Goal: Find specific page/section: Find specific page/section

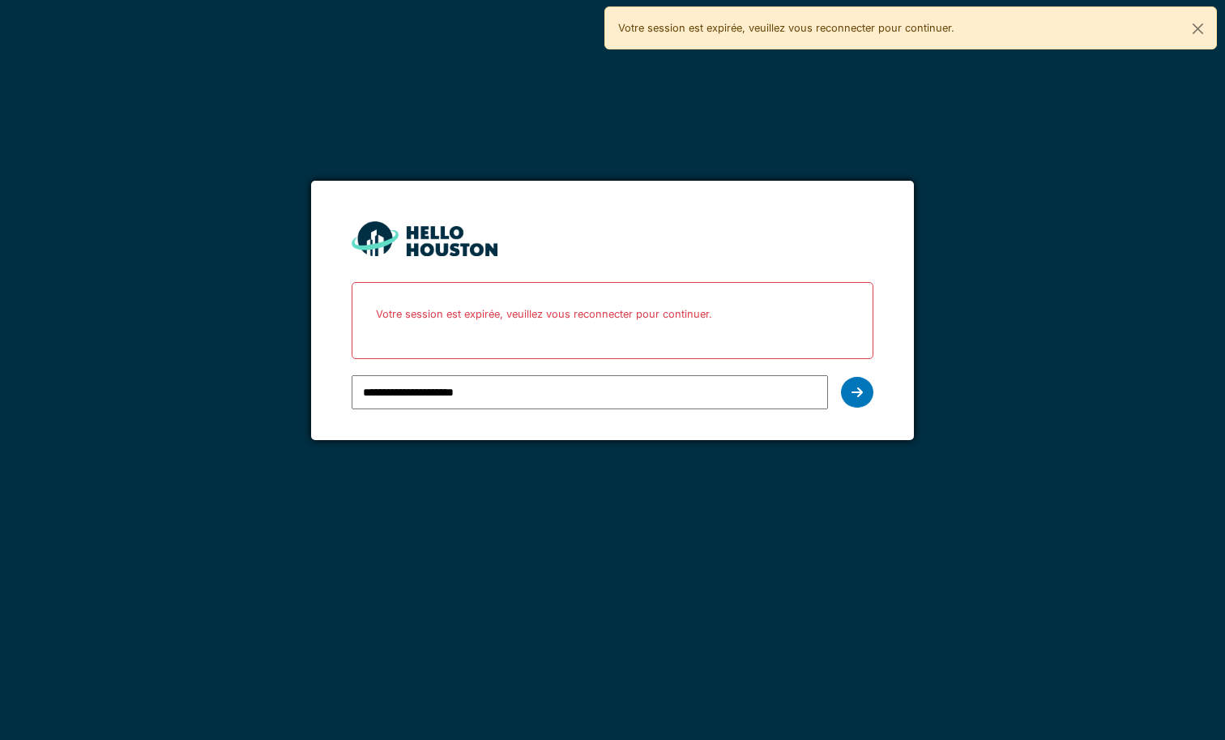
type input "**********"
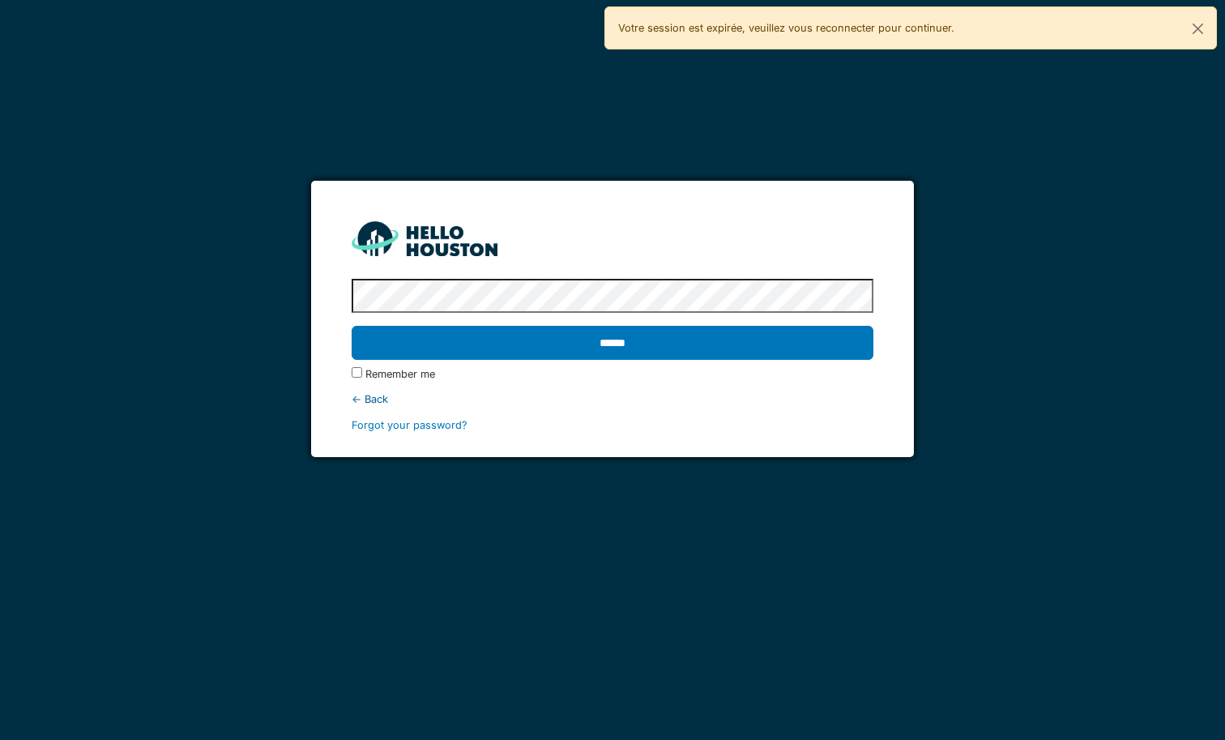
click at [352, 326] on input "******" at bounding box center [612, 343] width 521 height 34
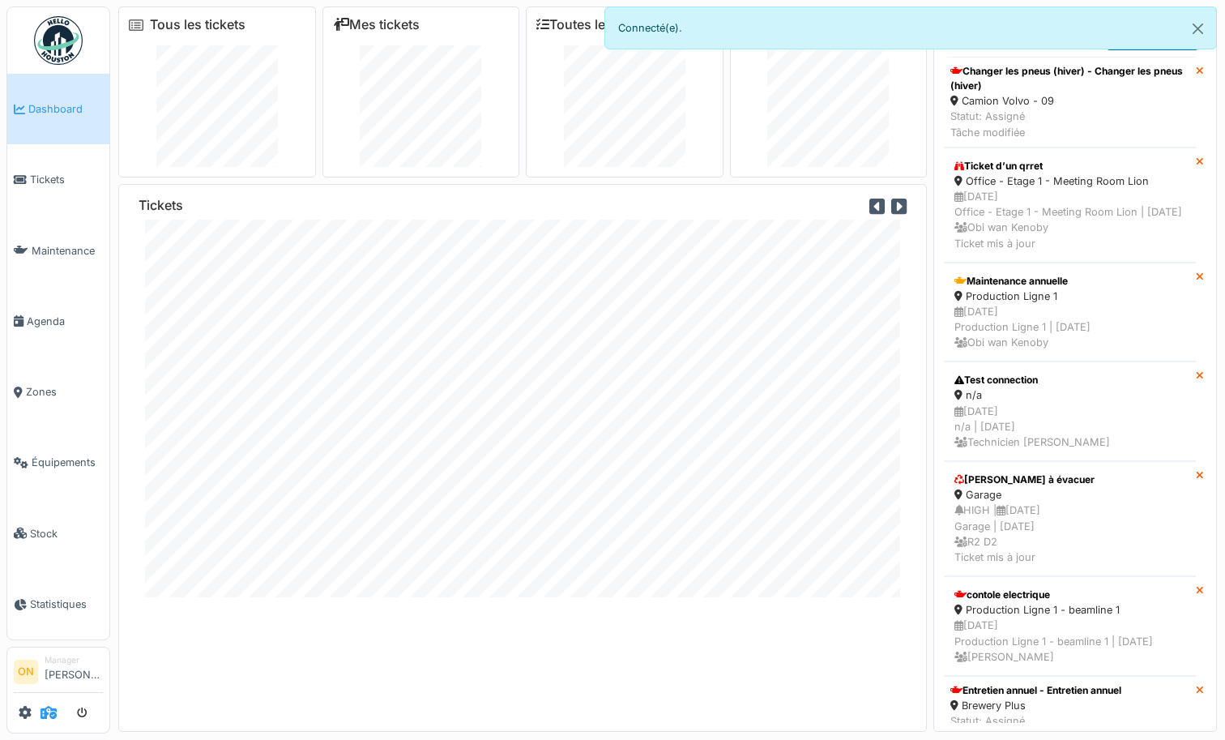
click at [49, 719] on icon at bounding box center [49, 712] width 16 height 13
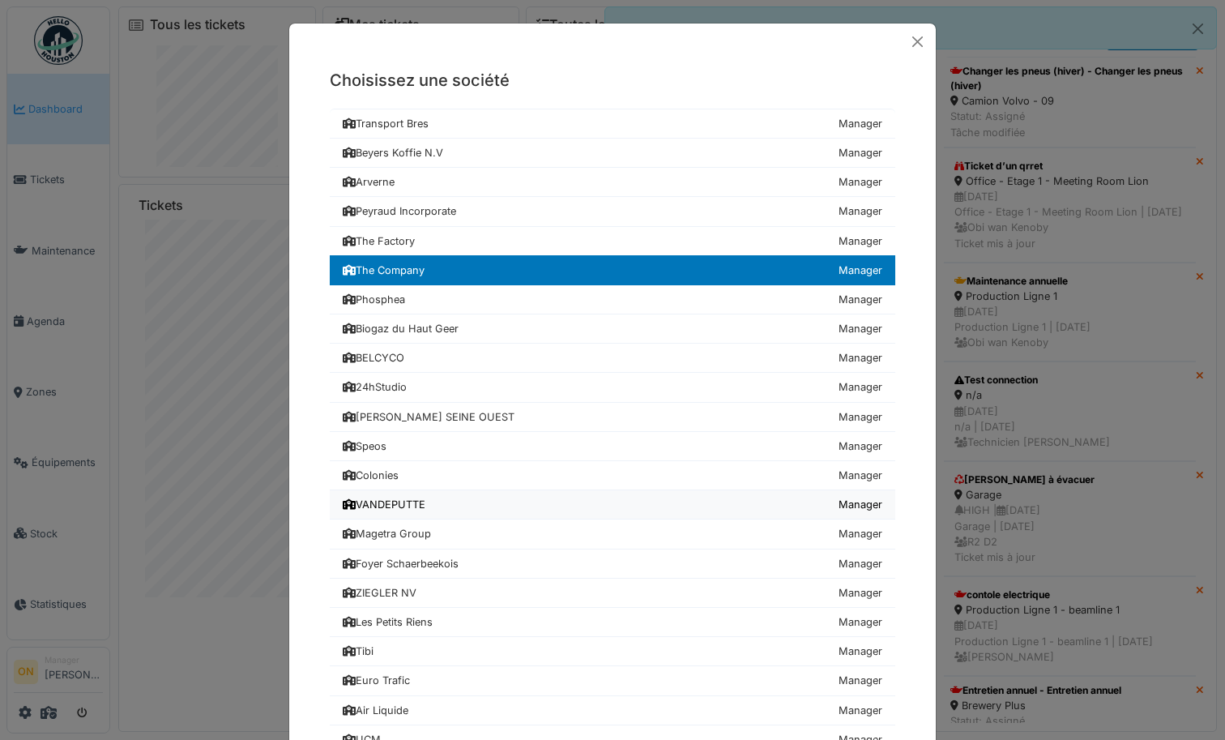
click at [402, 502] on div "VANDEPUTTE" at bounding box center [384, 504] width 83 height 15
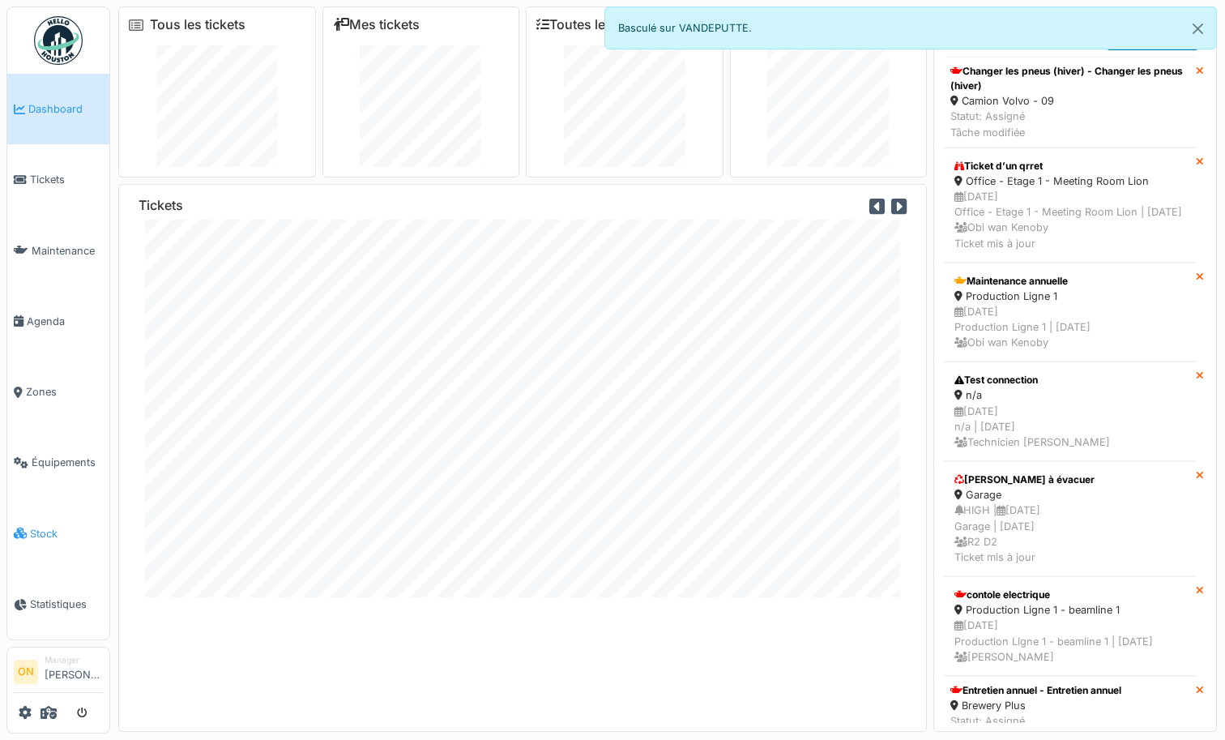
click at [37, 526] on span "Stock" at bounding box center [66, 533] width 73 height 15
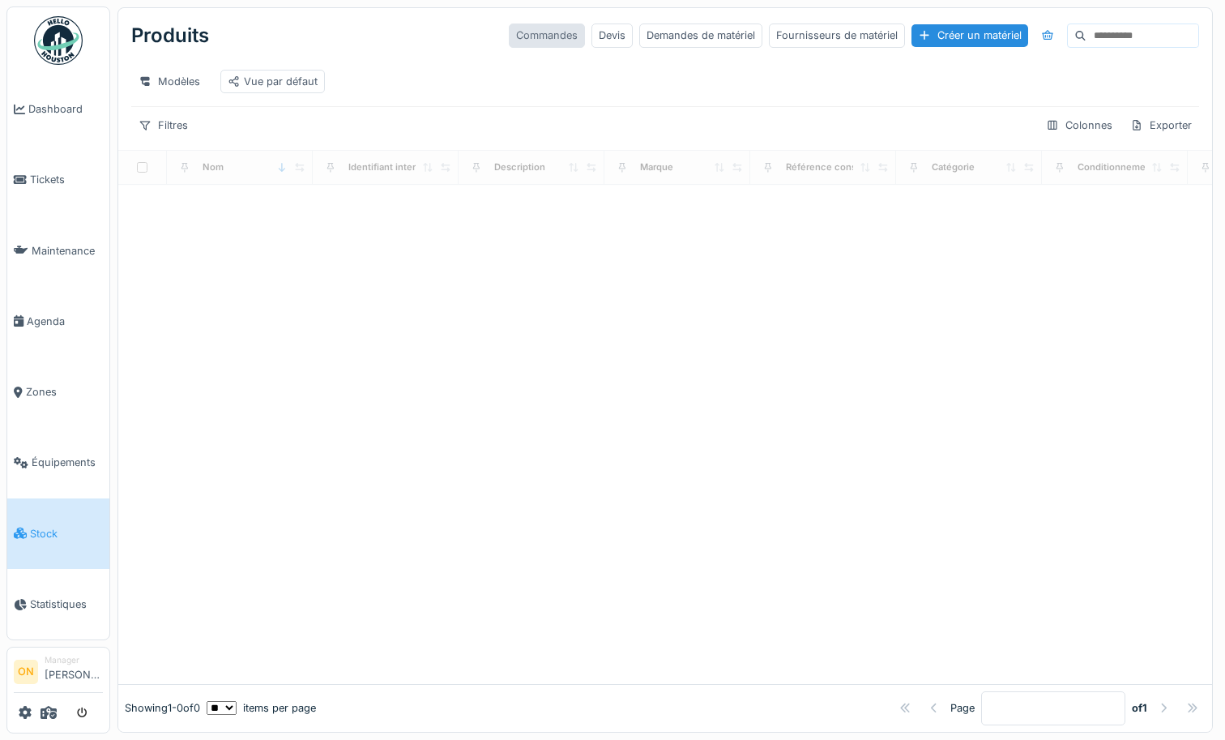
click at [541, 32] on div "Commandes" at bounding box center [547, 36] width 76 height 24
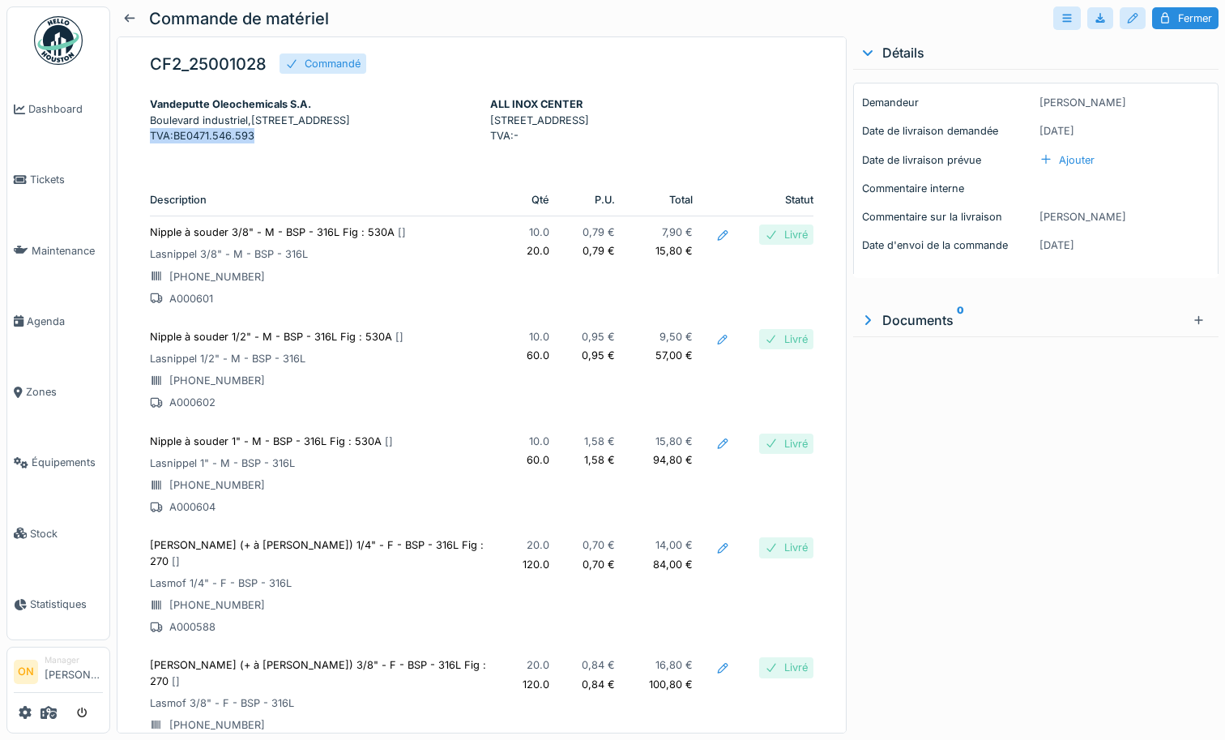
click at [397, 143] on p "TVA : BE0471.546.593" at bounding box center [312, 135] width 324 height 15
drag, startPoint x: 397, startPoint y: 143, endPoint x: 247, endPoint y: 87, distance: 160.3
click at [393, 142] on div "[PERSON_NAME] Oleochemicals S.A. [STREET_ADDRESS] TVA : BE0471.546.593" at bounding box center [312, 119] width 324 height 47
click at [294, 143] on p "TVA : BE0471.546.593" at bounding box center [312, 135] width 324 height 15
click at [49, 715] on icon at bounding box center [49, 712] width 16 height 13
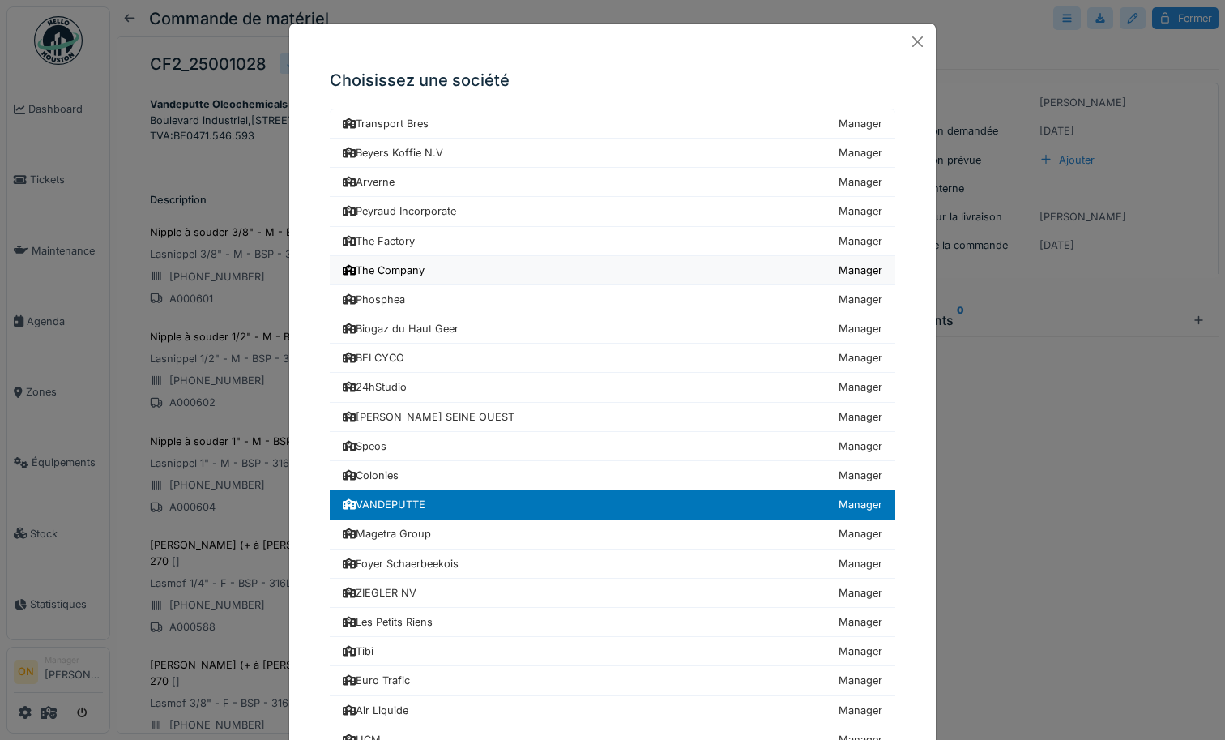
click at [400, 272] on div "The Company" at bounding box center [384, 270] width 82 height 15
